Goal: Information Seeking & Learning: Learn about a topic

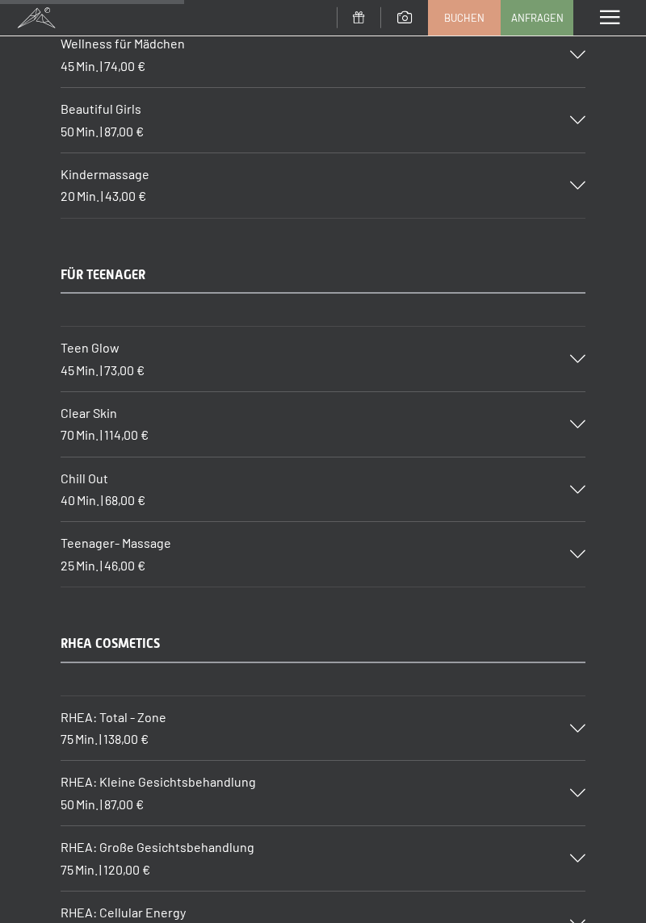
scroll to position [3505, 0]
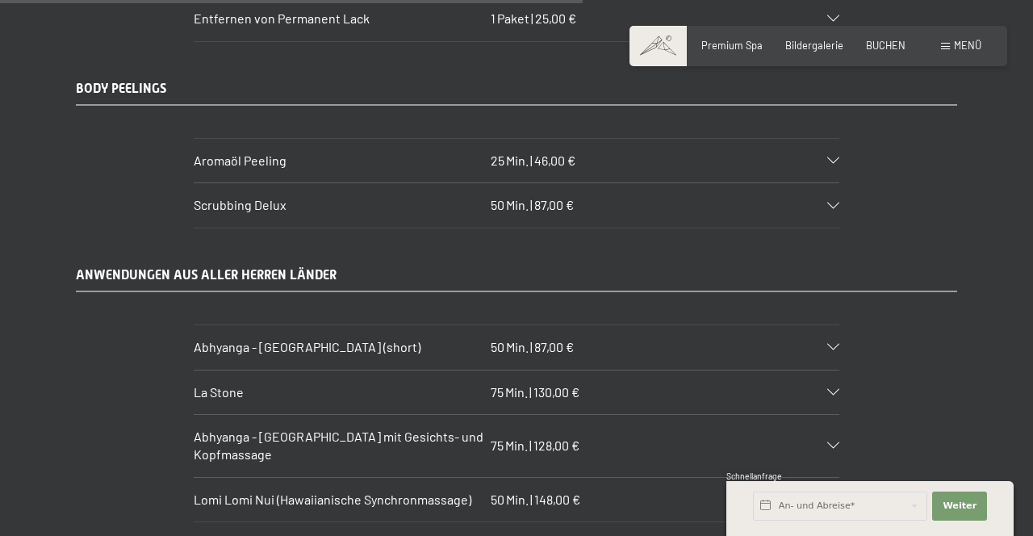
scroll to position [5770, 0]
click at [632, 325] on div "Abhyanga - [GEOGRAPHIC_DATA] (short) 50 Min. | 87,00 €" at bounding box center [517, 347] width 646 height 44
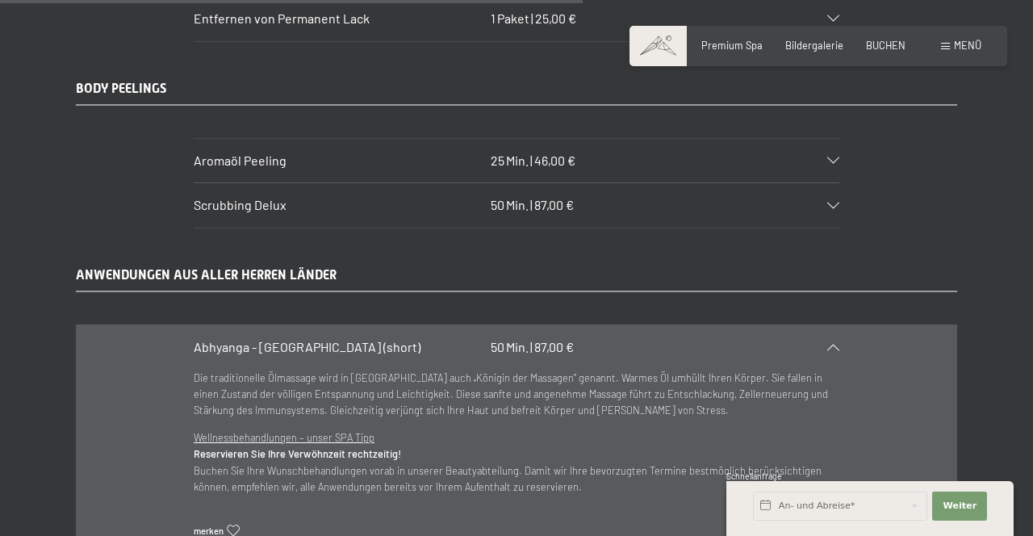
click at [691, 325] on div "Abhyanga - [GEOGRAPHIC_DATA] (short) 50 Min. | 87,00 €" at bounding box center [517, 347] width 646 height 44
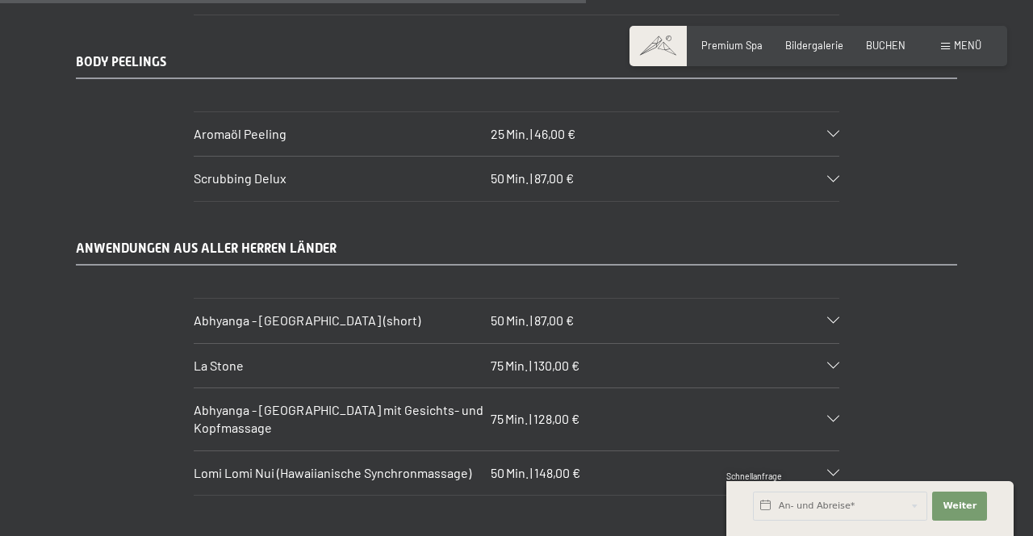
scroll to position [5804, 0]
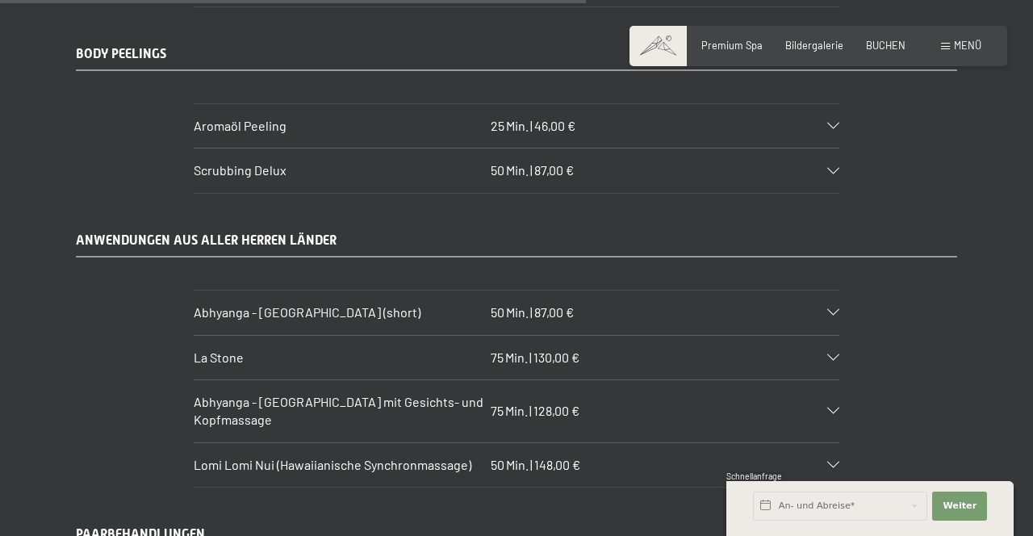
click at [681, 380] on div "Abhyanga - [GEOGRAPHIC_DATA] mit Gesichts- und Kopfmassage 75 Min. | 128,00 €" at bounding box center [517, 411] width 646 height 62
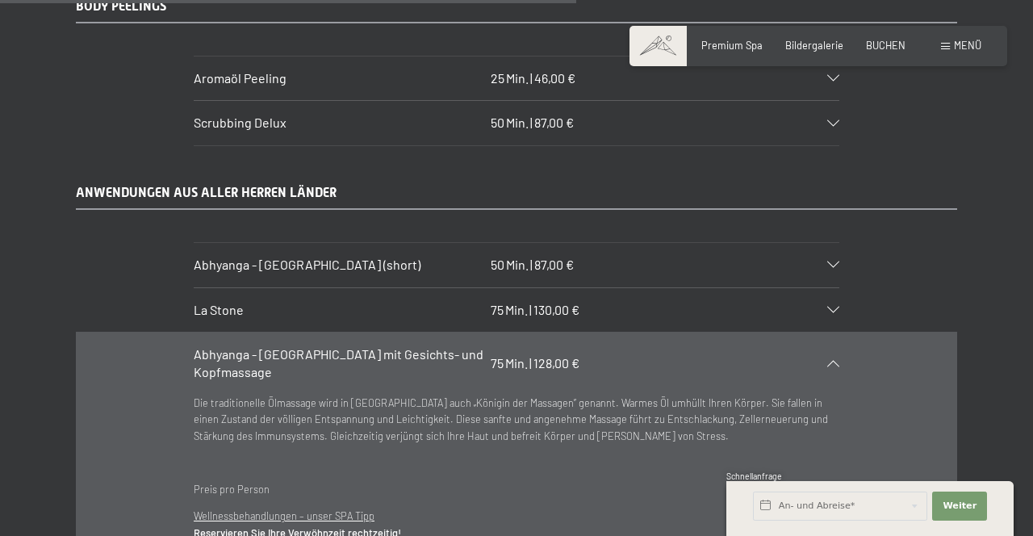
scroll to position [5852, 0]
copy span "Abhyanga"
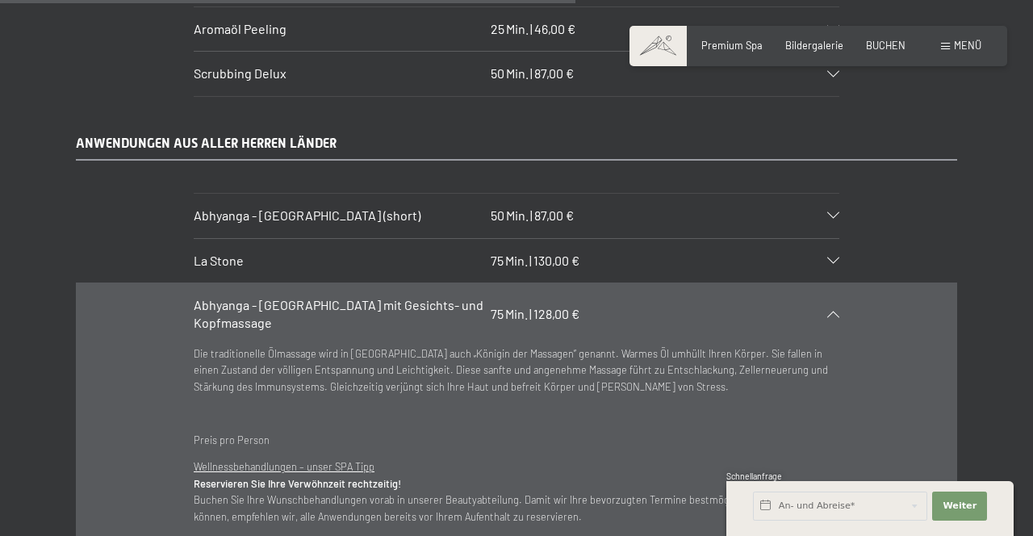
scroll to position [5904, 0]
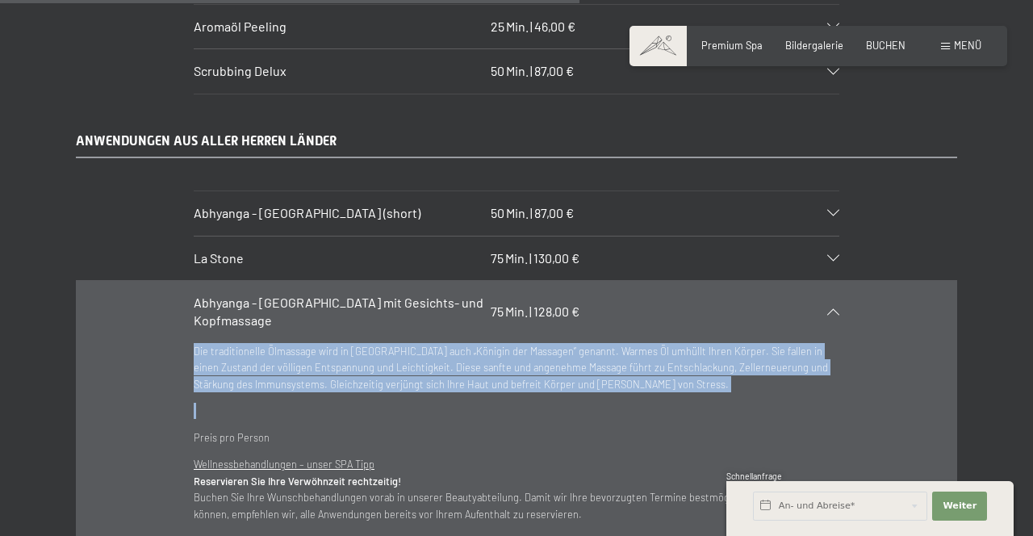
copy div "Die traditionelle Ölmassage wird in [GEOGRAPHIC_DATA] auch „Königin der Massage…"
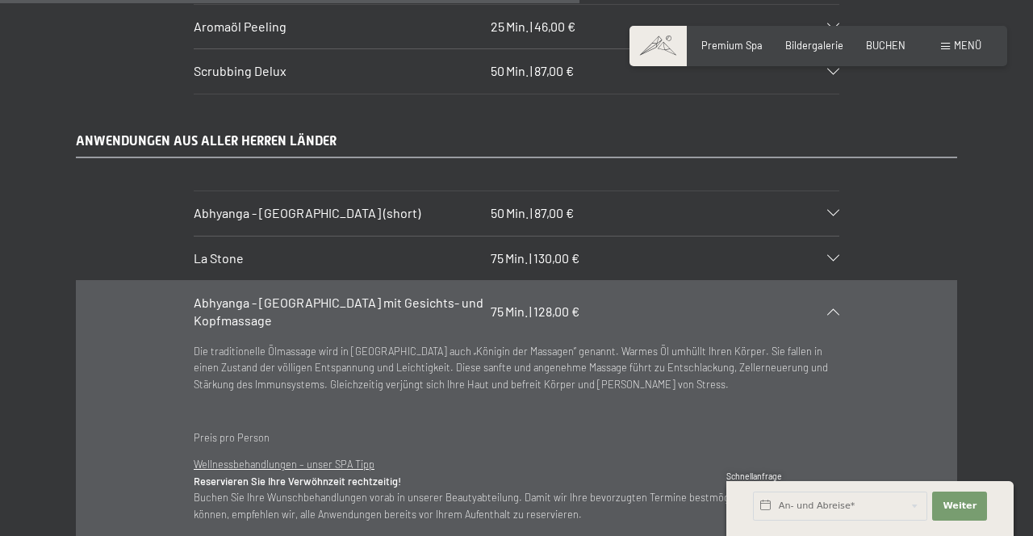
click at [803, 281] on div "Abhyanga - [GEOGRAPHIC_DATA] mit Gesichts- und Kopfmassage 75 Min. | 128,00 €" at bounding box center [517, 312] width 646 height 62
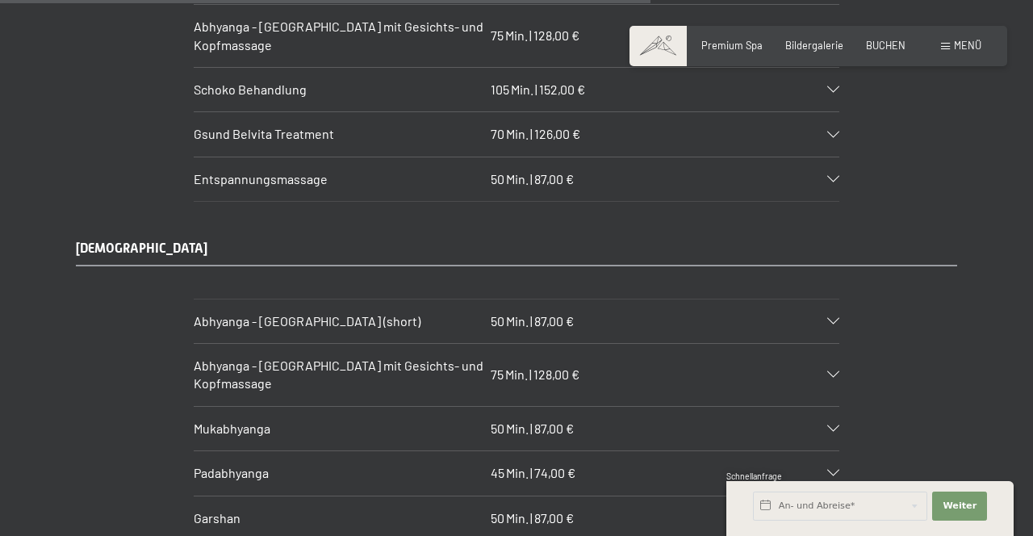
scroll to position [6477, 0]
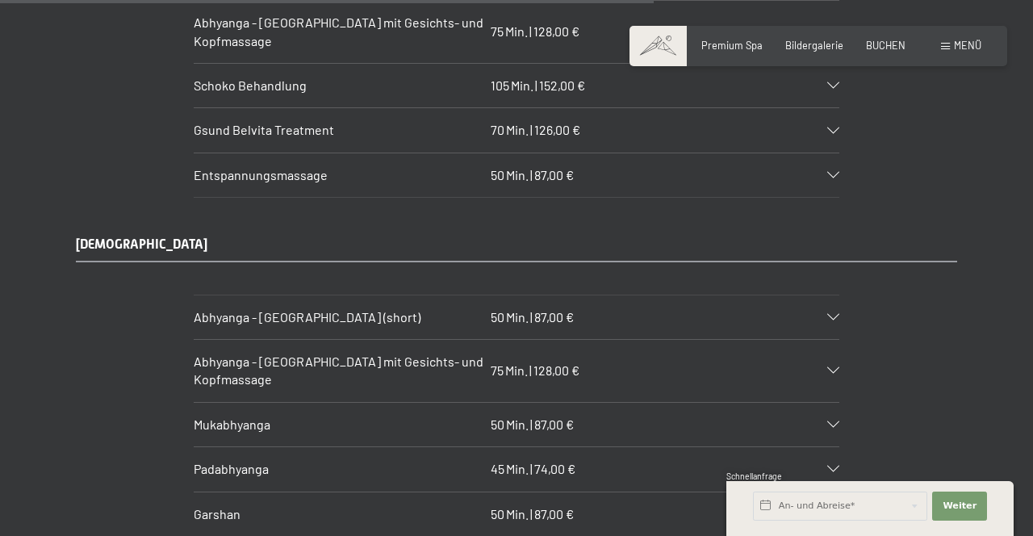
click at [579, 403] on div "Mukabhyanga 50 Min. | 87,00 €" at bounding box center [517, 425] width 646 height 44
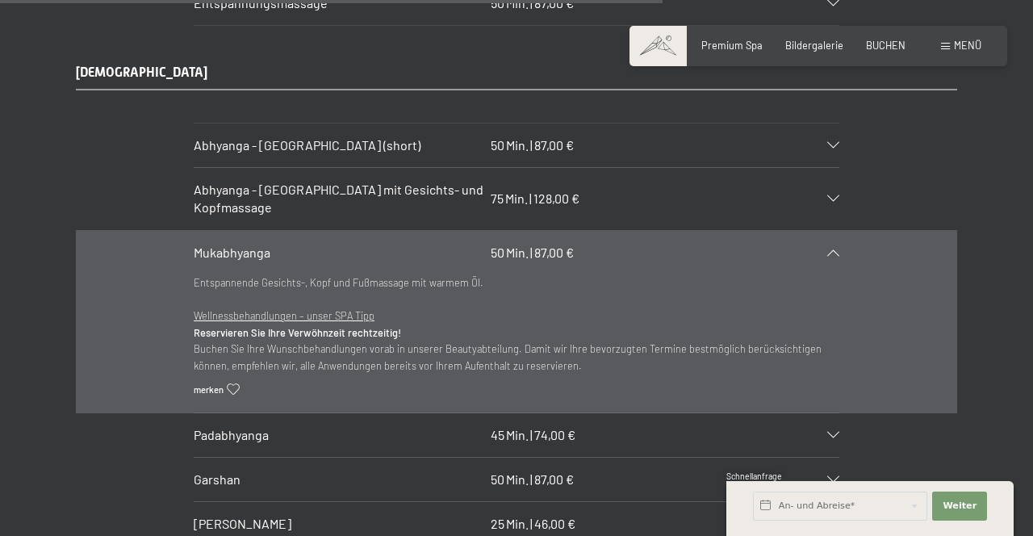
scroll to position [6652, 0]
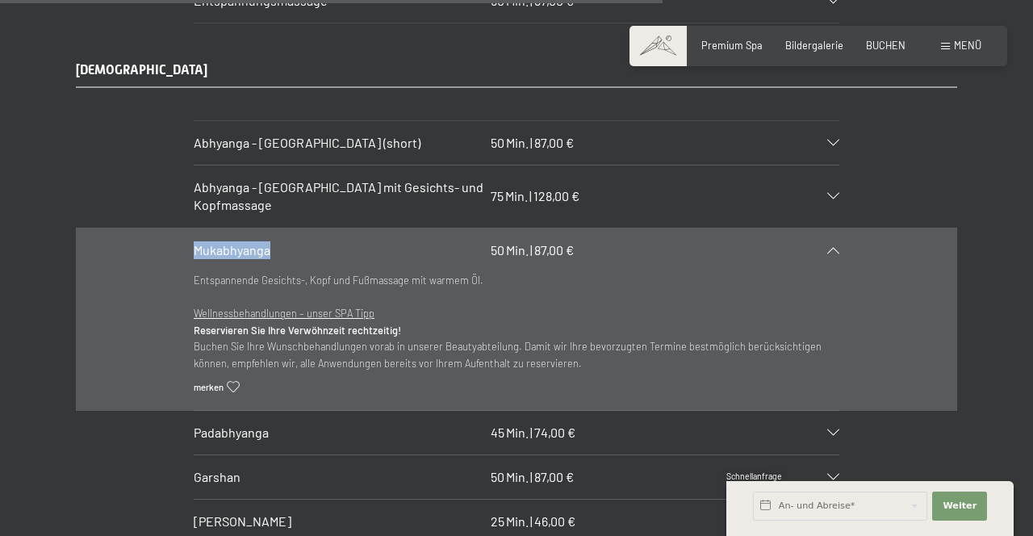
copy span "Mukabhyanga"
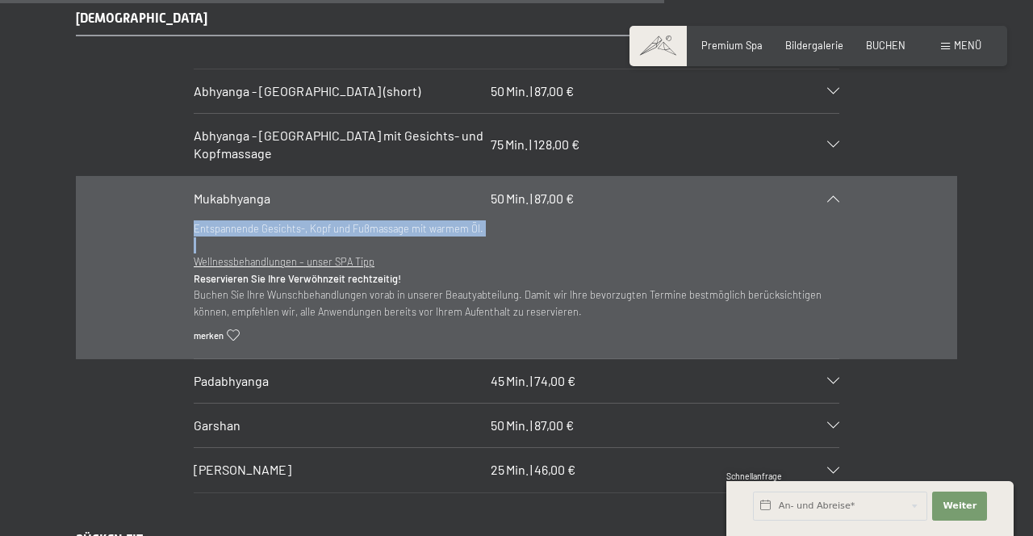
copy div "Entspannende Gesichts-, Kopf und Fußmassage mit warmem Öl."
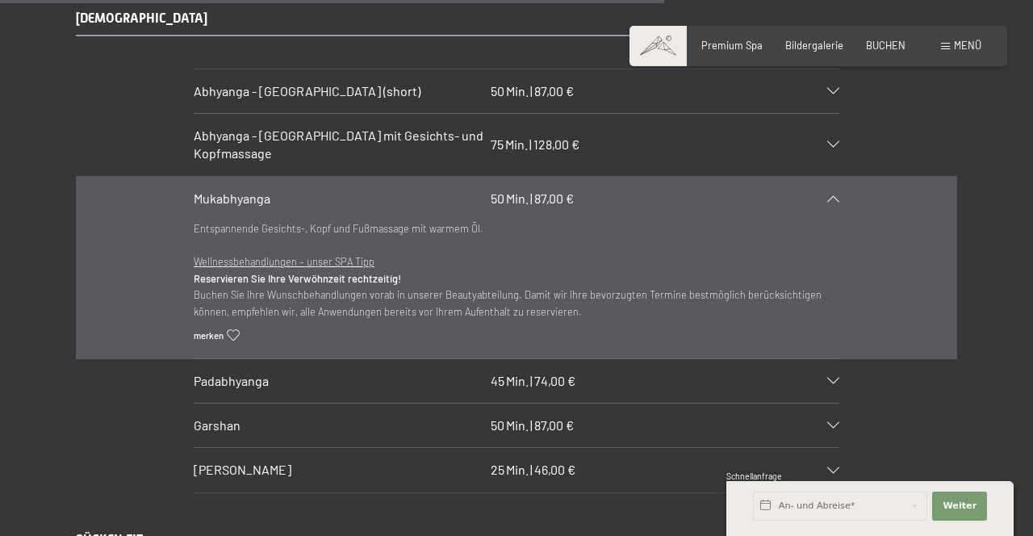
click at [566, 373] on span "74,00 €" at bounding box center [554, 380] width 41 height 15
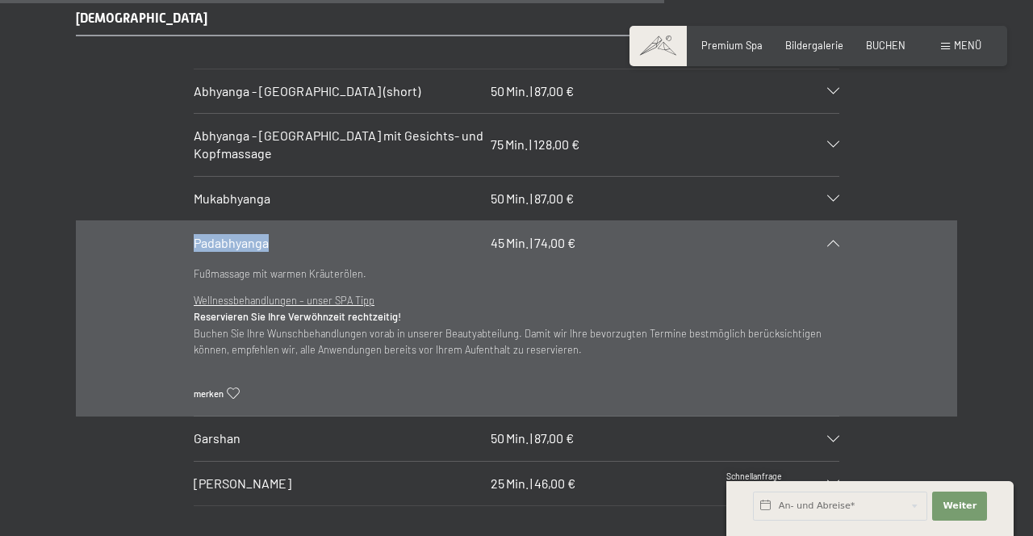
copy span "Padabhyanga"
click at [976, 203] on div "AYURVEDA Abhyanga - [GEOGRAPHIC_DATA] (short) 50 Min. | 87,00 € Die traditionel…" at bounding box center [516, 258] width 978 height 496
click at [236, 221] on div "Padabhyanga 45 Min. | 74,00 €" at bounding box center [517, 243] width 646 height 44
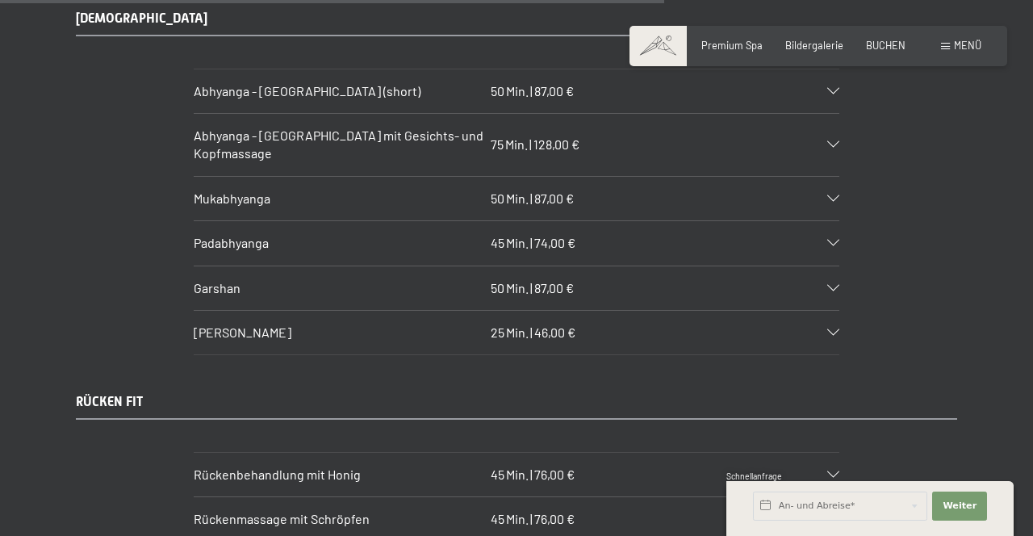
click at [433, 177] on div "Mukabhyanga 50 Min. | 87,00 €" at bounding box center [517, 199] width 646 height 44
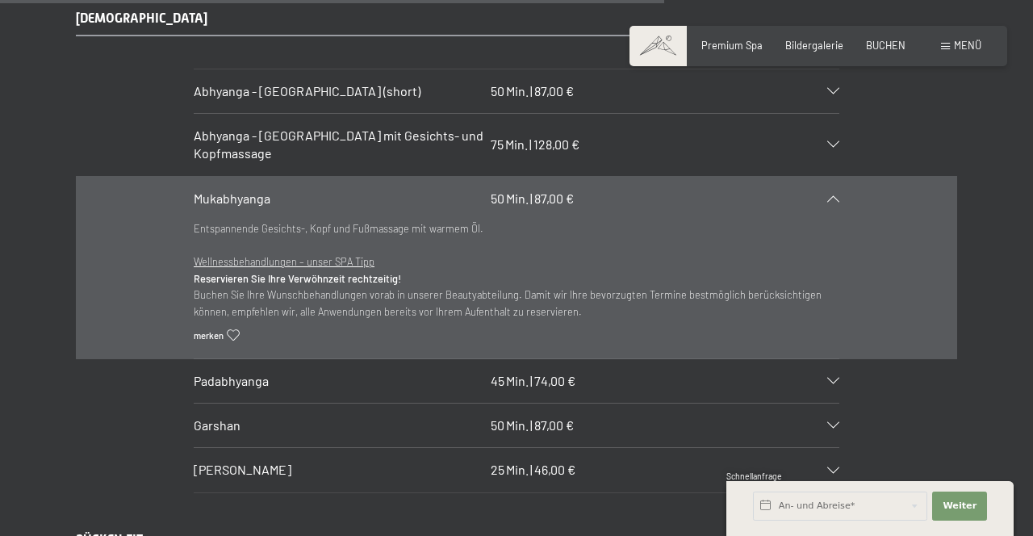
click at [279, 359] on div "Padabhyanga 45 Min. | 74,00 €" at bounding box center [517, 381] width 646 height 44
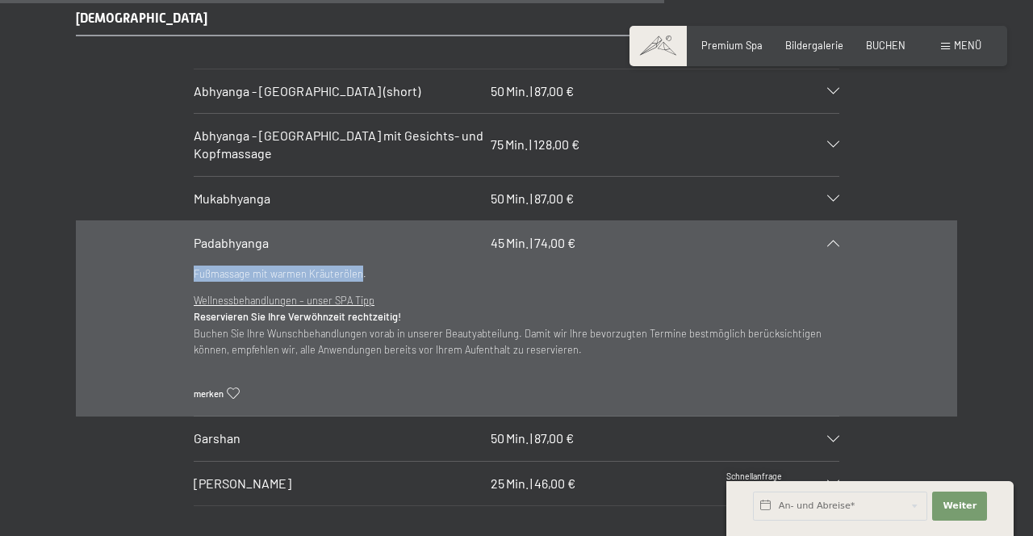
copy p "Fußmassage mit warmen Kräuterölen"
click at [604, 462] on div "[PERSON_NAME] 25 Min. | 46,00 €" at bounding box center [517, 484] width 646 height 44
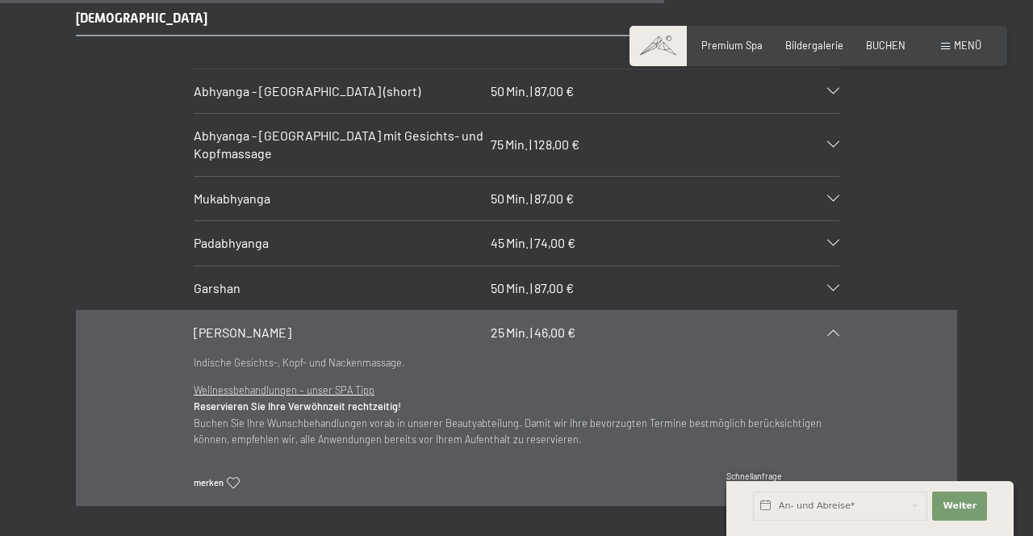
click at [202, 324] on span "[PERSON_NAME]" at bounding box center [243, 331] width 98 height 15
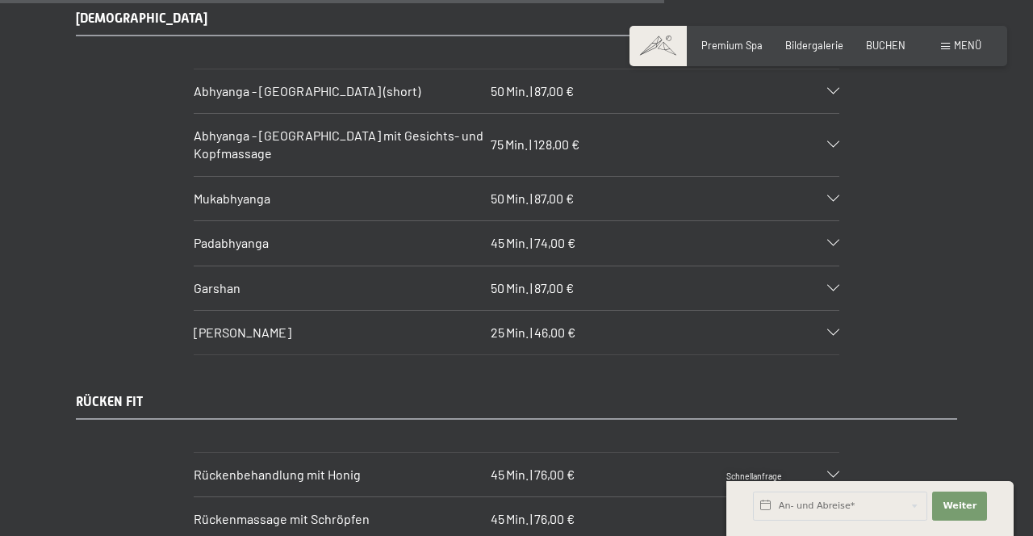
click at [269, 324] on span "[PERSON_NAME]" at bounding box center [243, 331] width 98 height 15
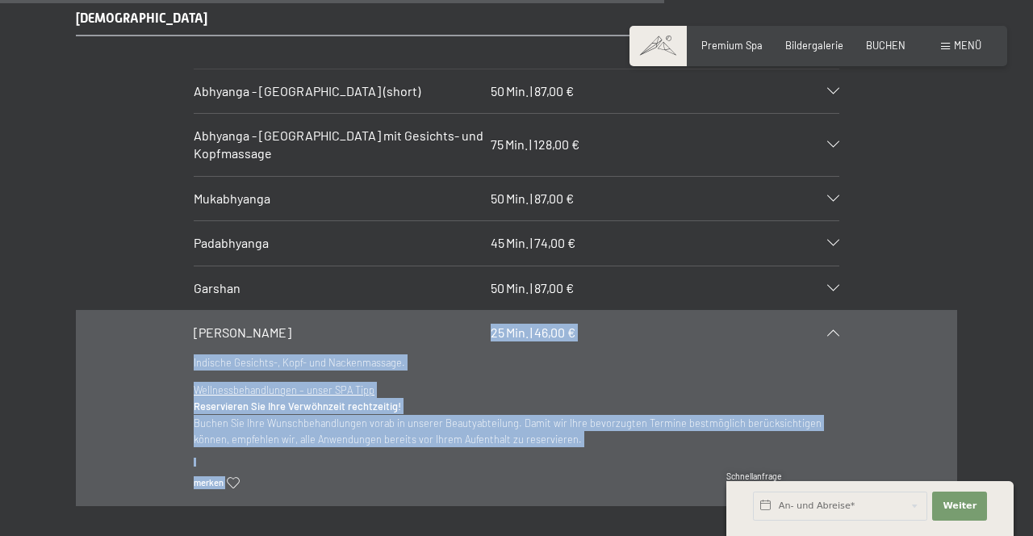
click at [202, 324] on span "[PERSON_NAME]" at bounding box center [243, 331] width 98 height 15
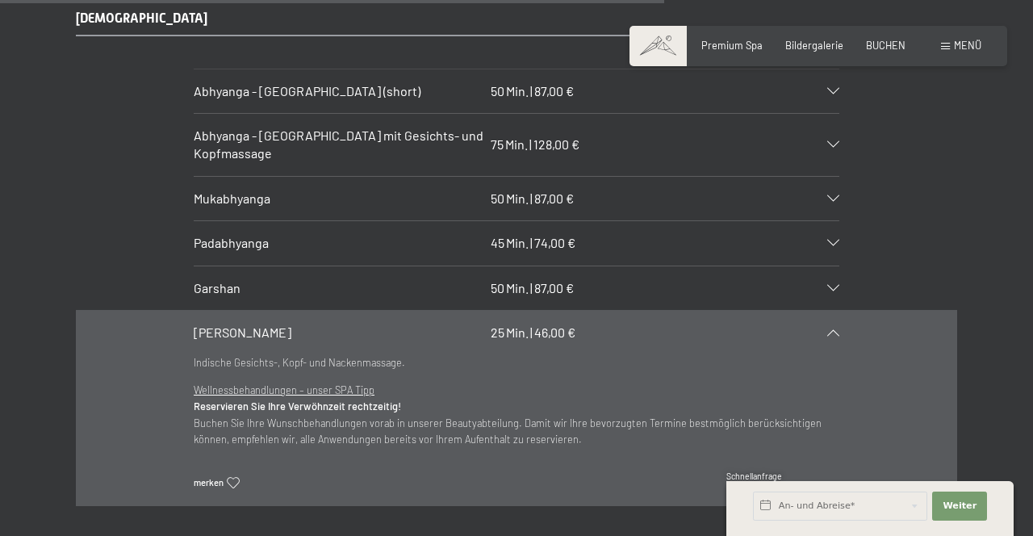
click at [203, 324] on span "[PERSON_NAME]" at bounding box center [243, 331] width 98 height 15
copy span "[PERSON_NAME]"
click at [199, 354] on p "Indische Gesichts-, Kopf- und Nackenmassage." at bounding box center [517, 362] width 646 height 16
copy p "Indische Gesichts-, Kopf- und Nackenmassage."
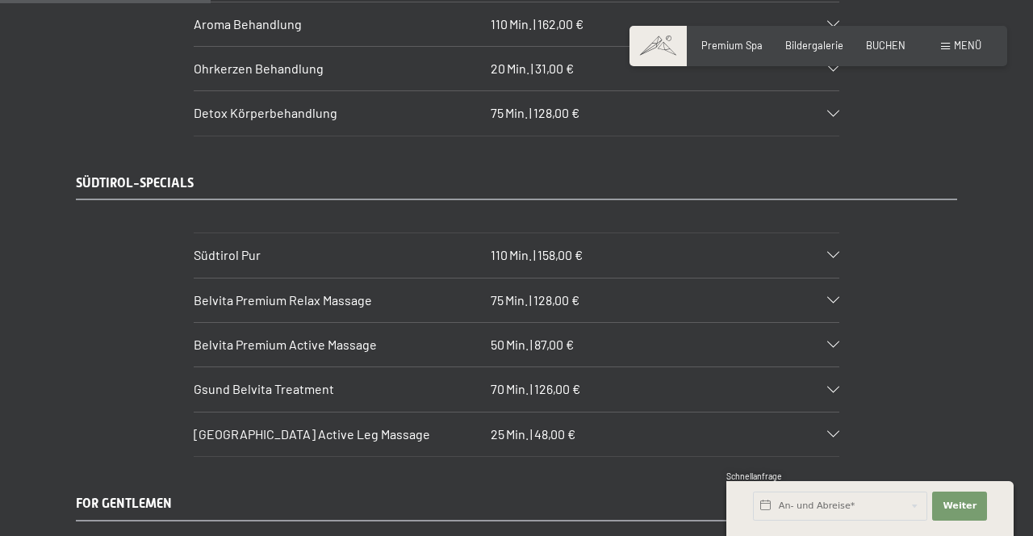
scroll to position [2084, 0]
